Goal: Answer question/provide support

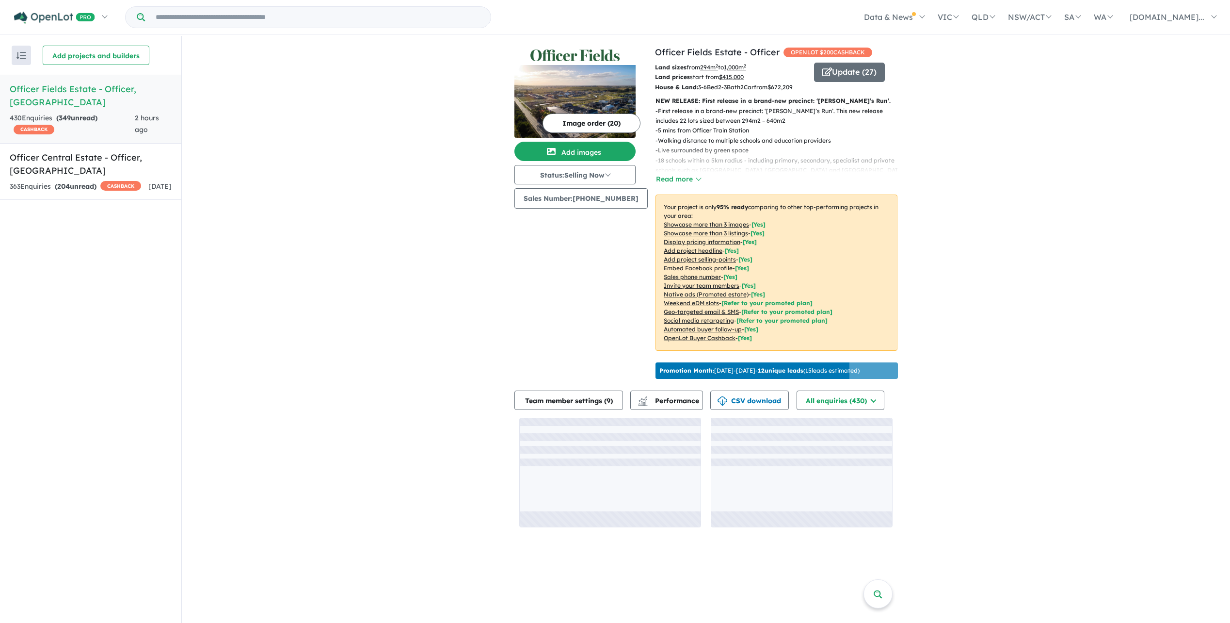
click at [60, 92] on h5 "Officer Fields Estate - Officer , [GEOGRAPHIC_DATA]" at bounding box center [91, 95] width 162 height 26
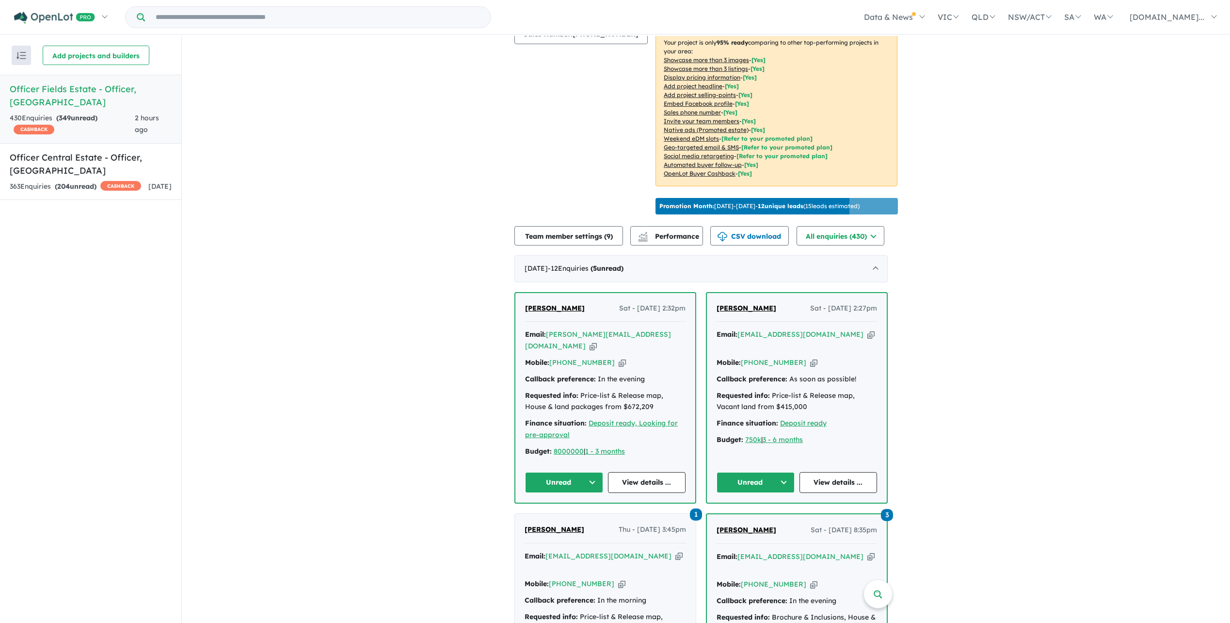
scroll to position [242, 0]
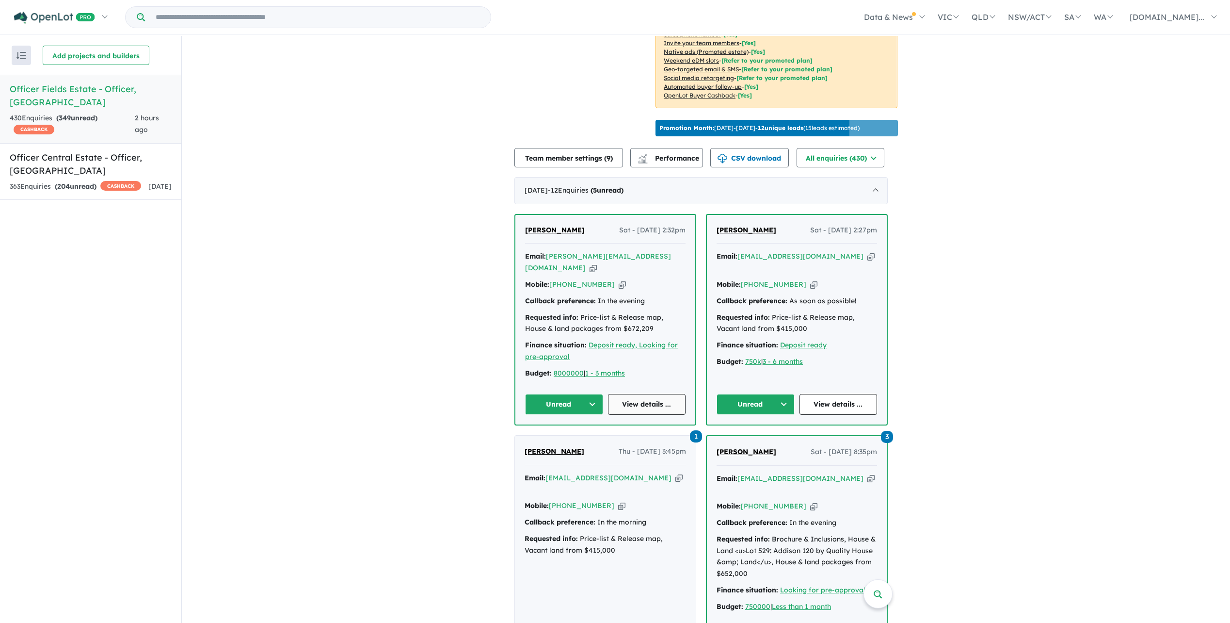
click at [660, 407] on link "View details ..." at bounding box center [647, 404] width 78 height 21
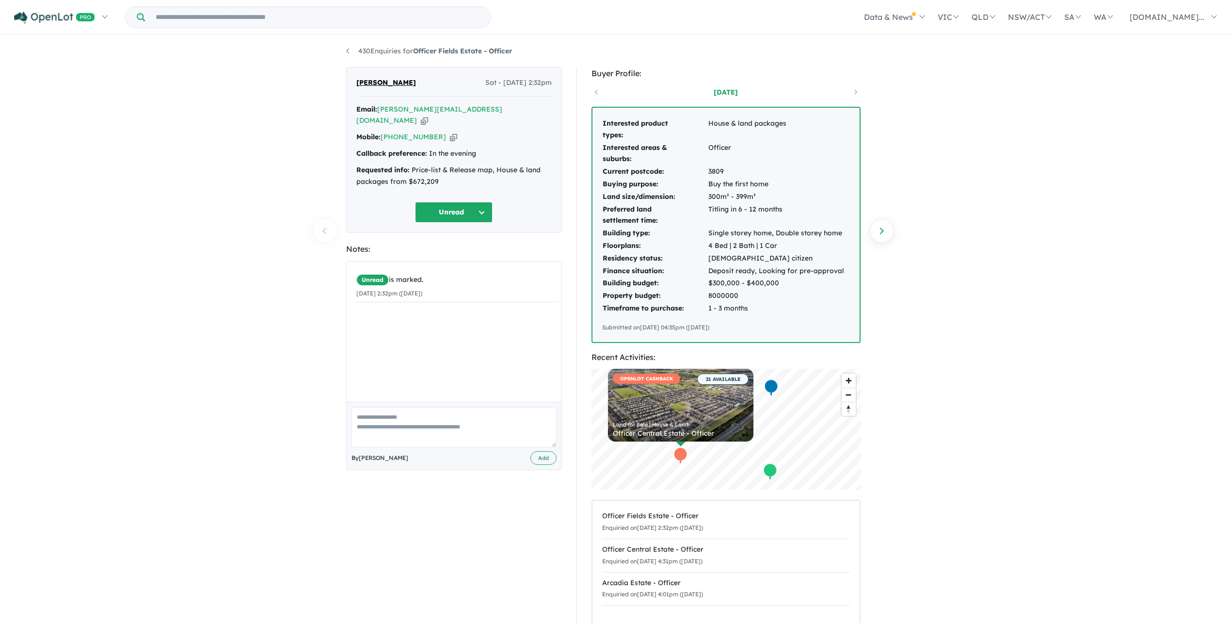
click at [475, 202] on button "Unread" at bounding box center [454, 212] width 78 height 21
click at [443, 492] on button "No response" at bounding box center [458, 503] width 84 height 22
click at [387, 412] on textarea at bounding box center [454, 427] width 205 height 40
type textarea "**********"
click at [549, 451] on button "Add" at bounding box center [544, 458] width 26 height 14
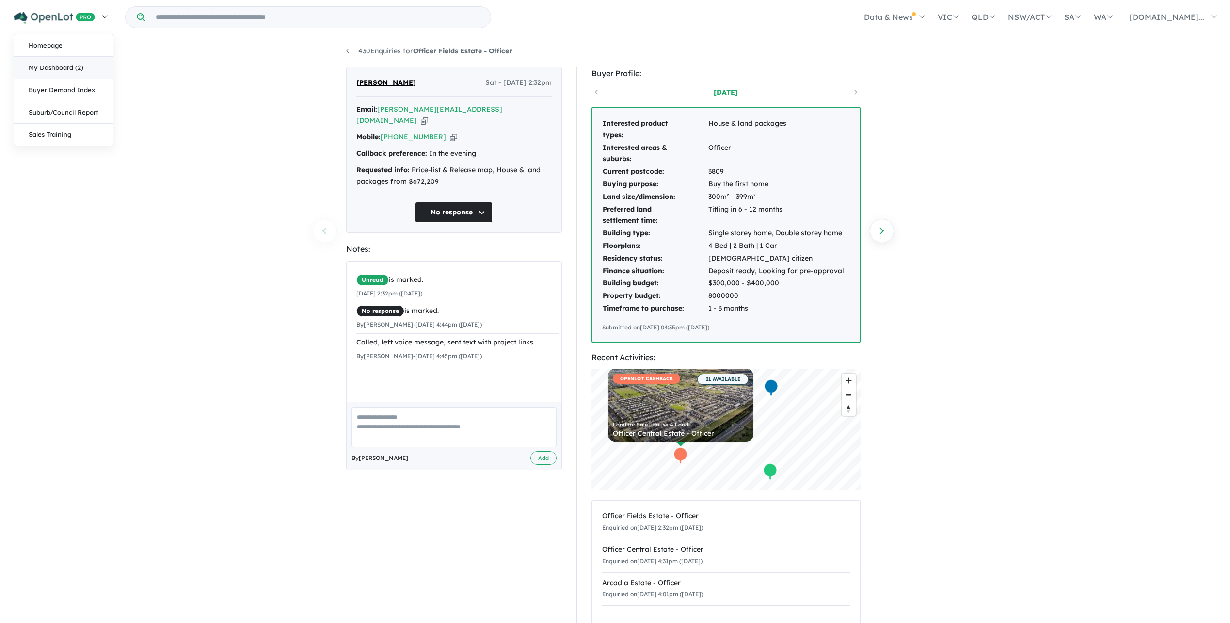
click at [77, 69] on link "My Dashboard (2)" at bounding box center [63, 68] width 99 height 22
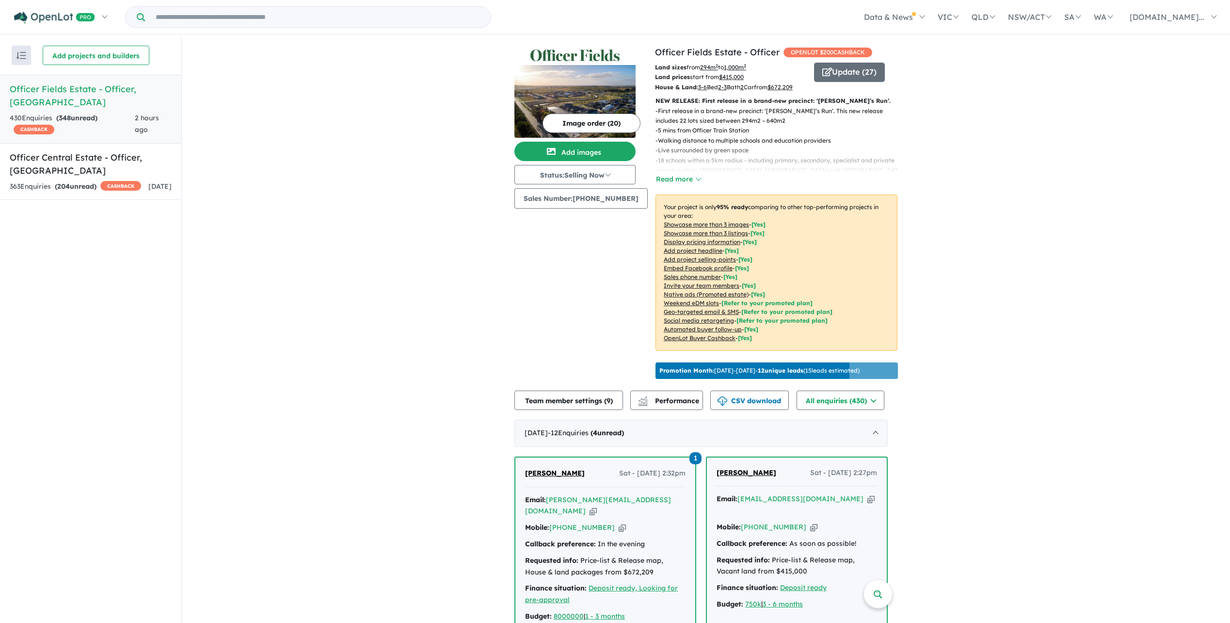
click at [60, 92] on h5 "Officer Fields Estate - Officer , [GEOGRAPHIC_DATA]" at bounding box center [91, 95] width 162 height 26
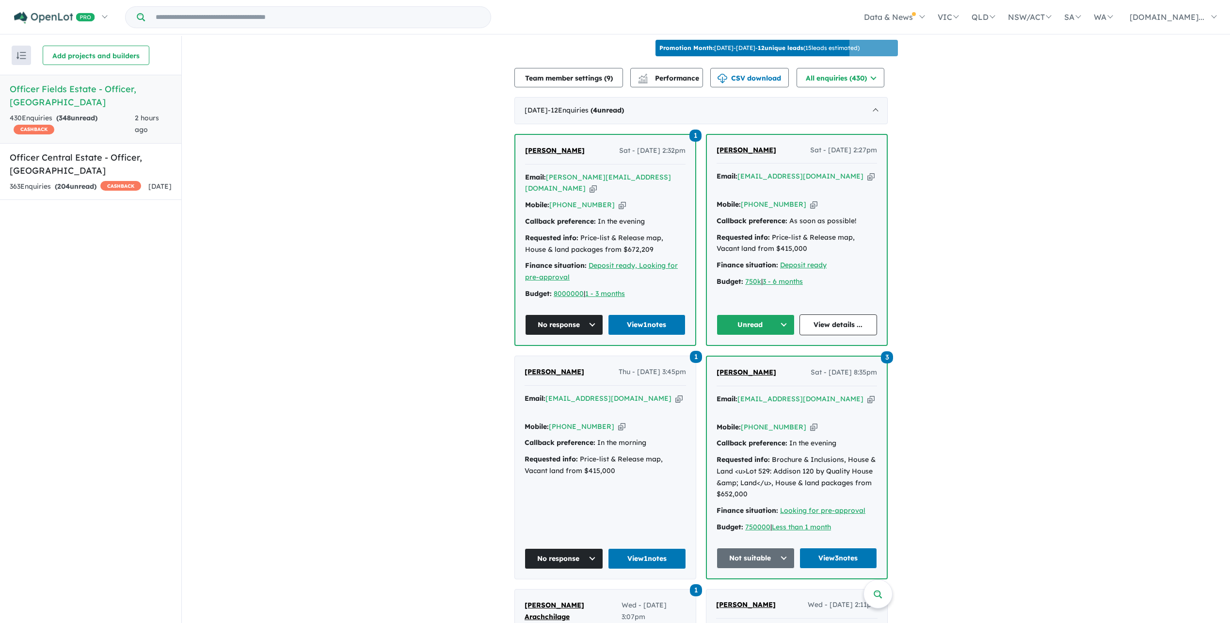
scroll to position [339, 0]
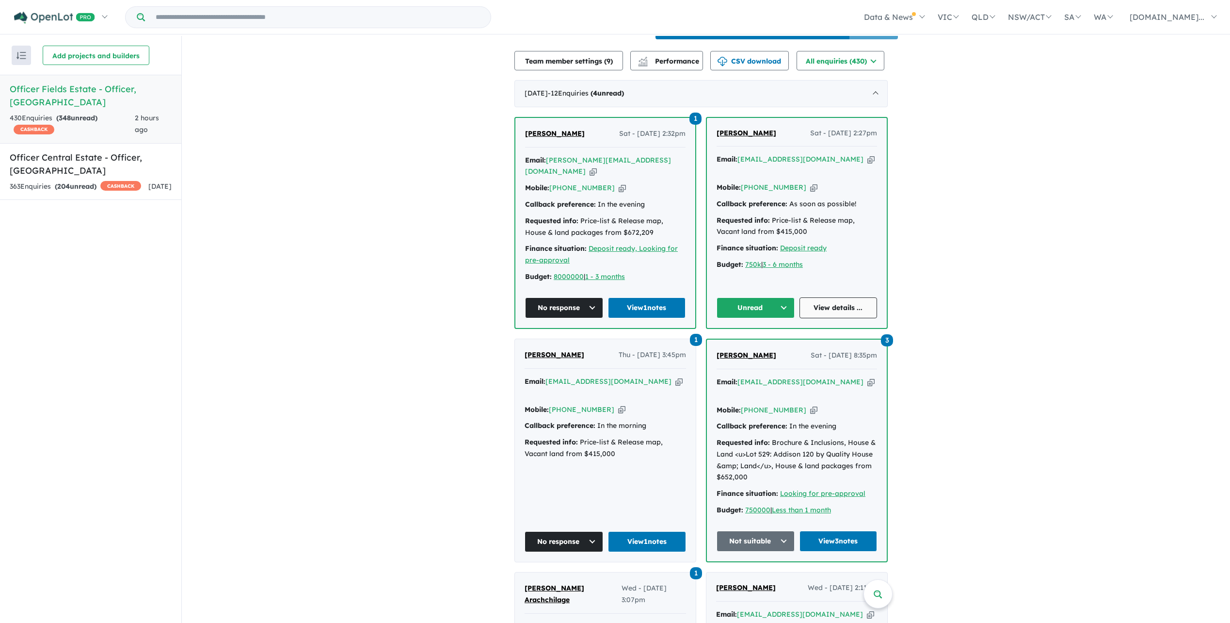
click at [837, 316] on link "View details ..." at bounding box center [839, 307] width 78 height 21
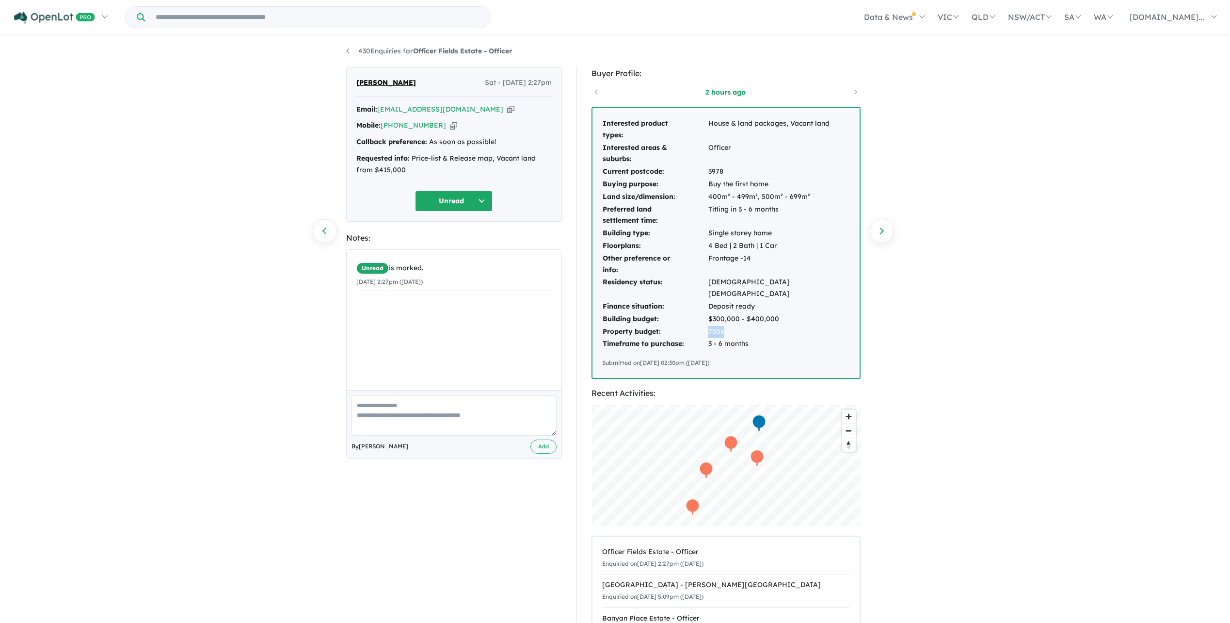
drag, startPoint x: 723, startPoint y: 319, endPoint x: 703, endPoint y: 321, distance: 19.5
click at [703, 325] on tr "Property budget: 750k" at bounding box center [726, 331] width 248 height 13
click at [896, 351] on div "430 Enquiries for Officer Fields Estate - Officer Previous enquiry Next enquiry…" at bounding box center [615, 330] width 1230 height 588
click at [483, 204] on button "Unread" at bounding box center [454, 201] width 78 height 21
click at [453, 272] on button "Re-engage" at bounding box center [458, 268] width 84 height 22
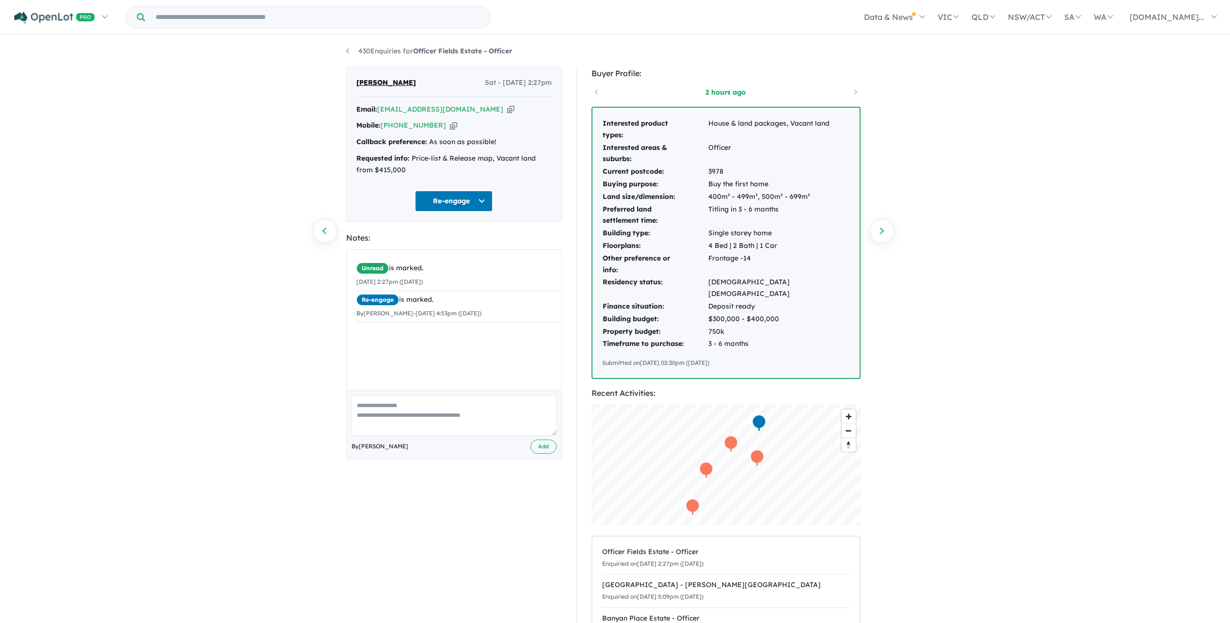
click at [394, 410] on textarea at bounding box center [454, 415] width 205 height 40
type textarea "**********"
click at [541, 450] on button "Add" at bounding box center [544, 446] width 26 height 14
